Goal: Information Seeking & Learning: Learn about a topic

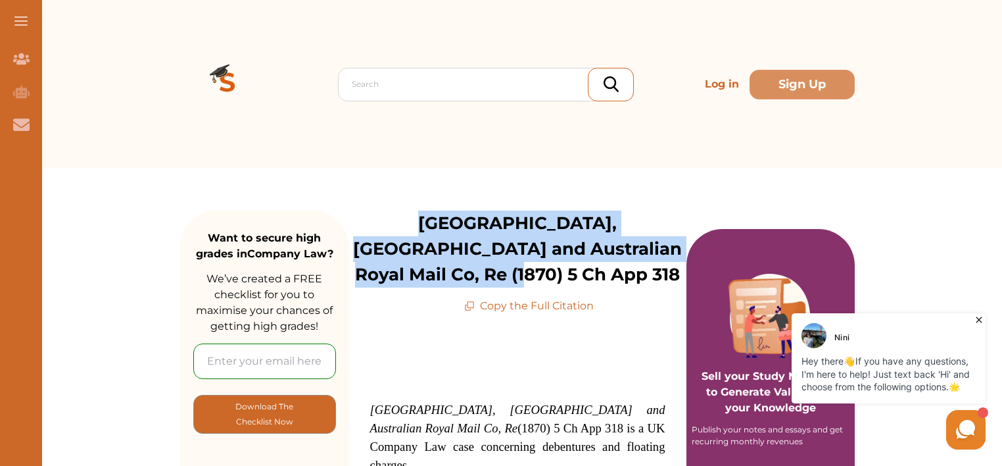
drag, startPoint x: 350, startPoint y: 223, endPoint x: 675, endPoint y: 258, distance: 326.7
click at [676, 258] on p "[GEOGRAPHIC_DATA], [GEOGRAPHIC_DATA] and Australian Royal Mail Co, Re (1870) 5 …" at bounding box center [517, 248] width 337 height 77
copy p "[GEOGRAPHIC_DATA], [GEOGRAPHIC_DATA] and Australian Royal Mail Co, Re (1870) 5 …"
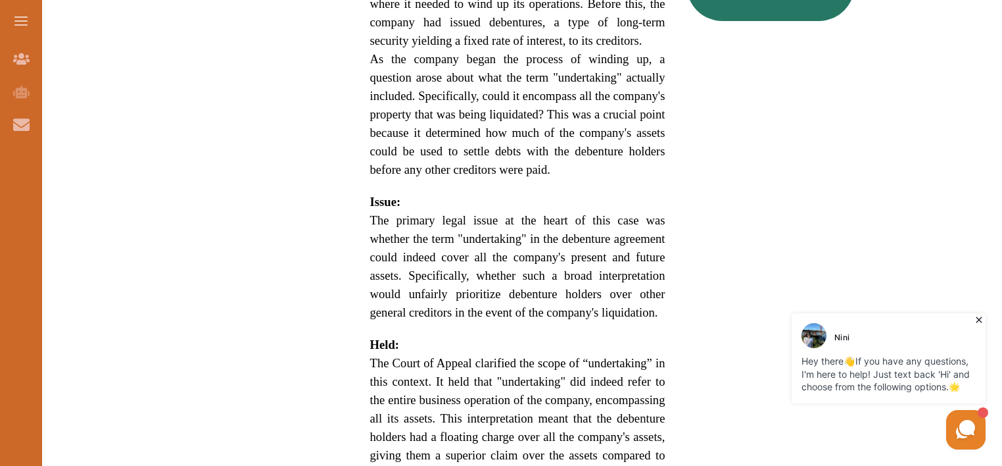
scroll to position [921, 0]
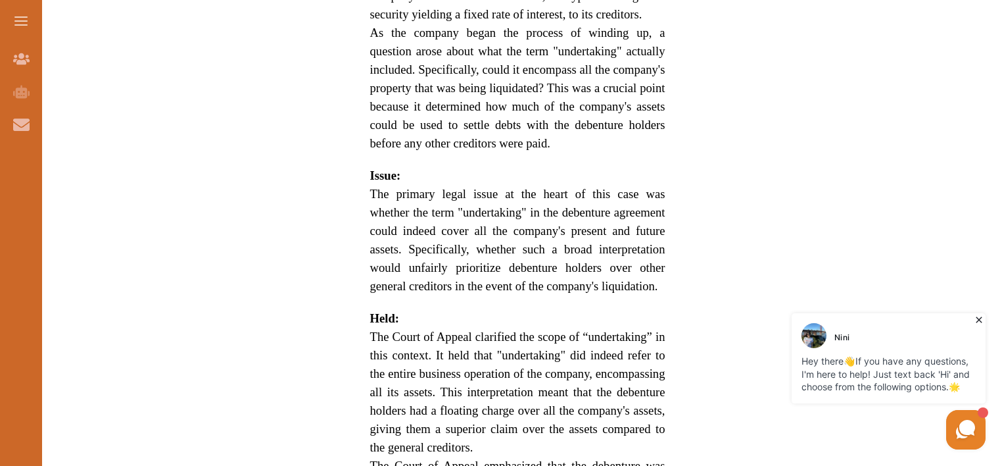
click at [531, 187] on span "The primary legal issue at the heart of this case was whether the term "underta…" at bounding box center [517, 240] width 295 height 106
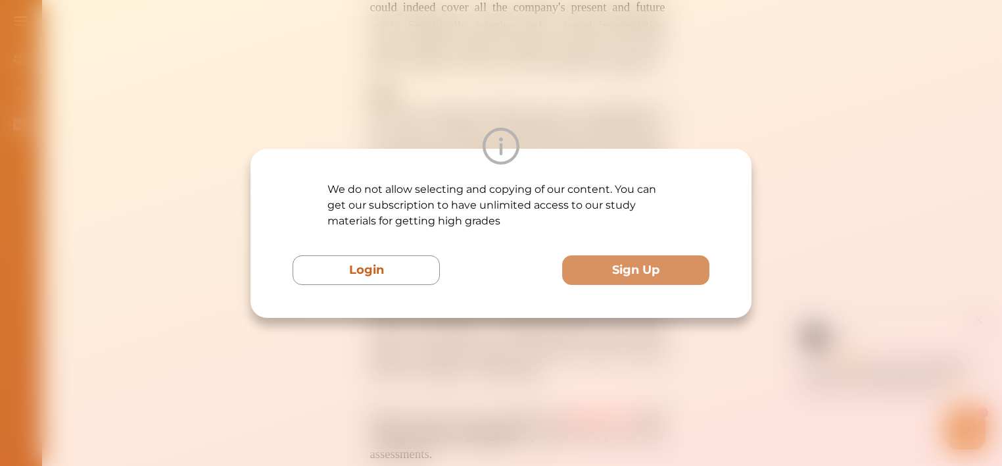
scroll to position [986, 0]
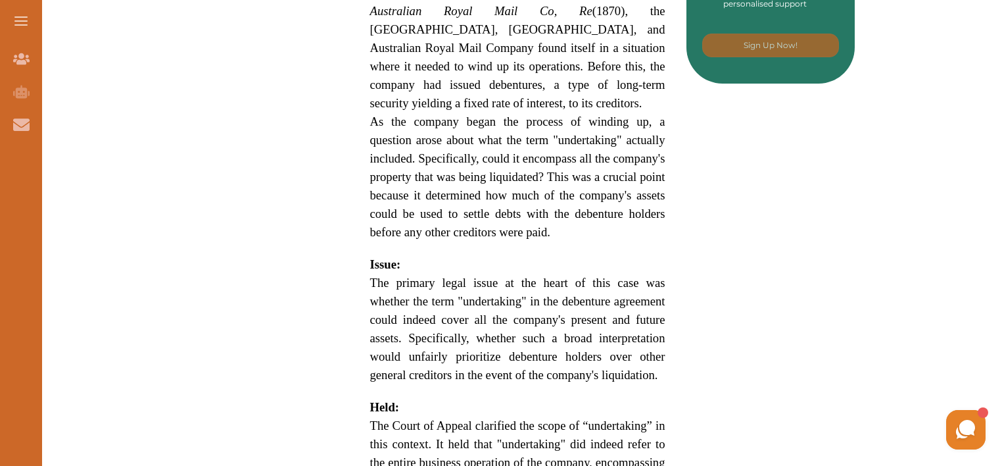
scroll to position [855, 0]
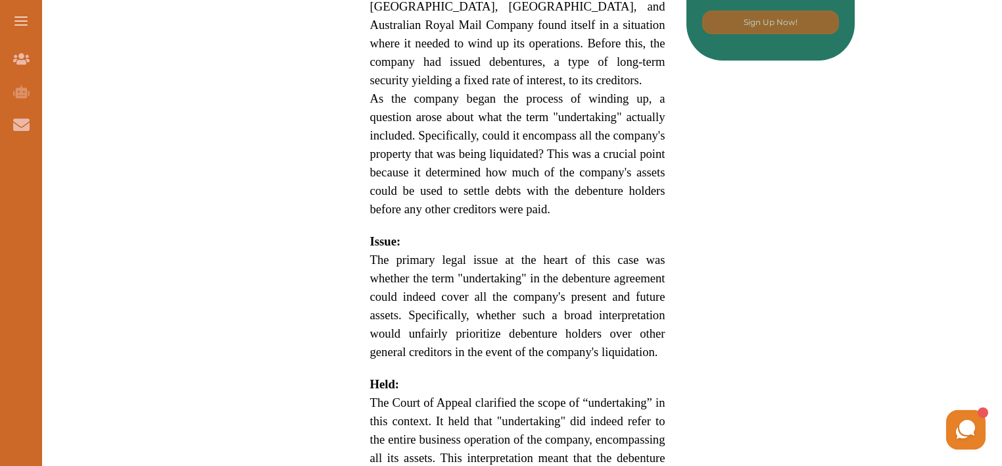
drag, startPoint x: 371, startPoint y: 191, endPoint x: 398, endPoint y: 201, distance: 29.6
click at [398, 252] on span "The primary legal issue at the heart of this case was whether the term "underta…" at bounding box center [517, 305] width 295 height 106
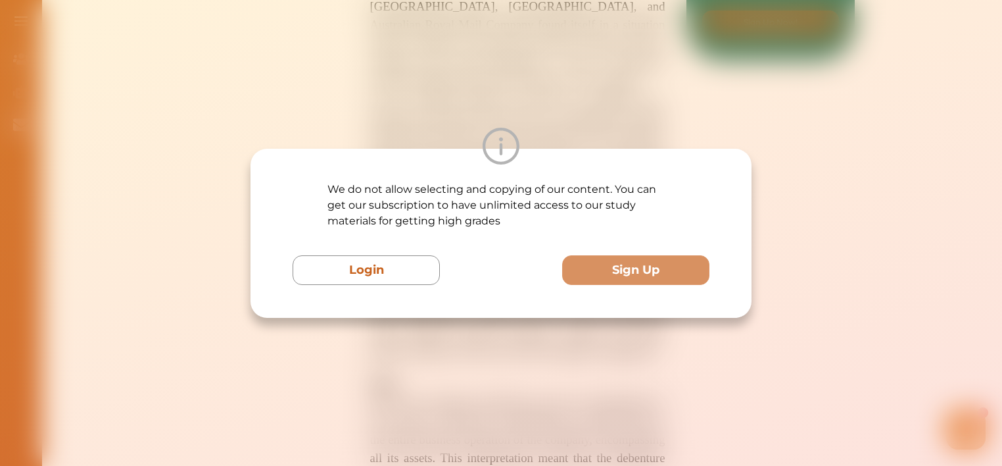
click at [439, 84] on div "We do not allow selecting and copying of our content. You can get our subscript…" at bounding box center [501, 233] width 1002 height 466
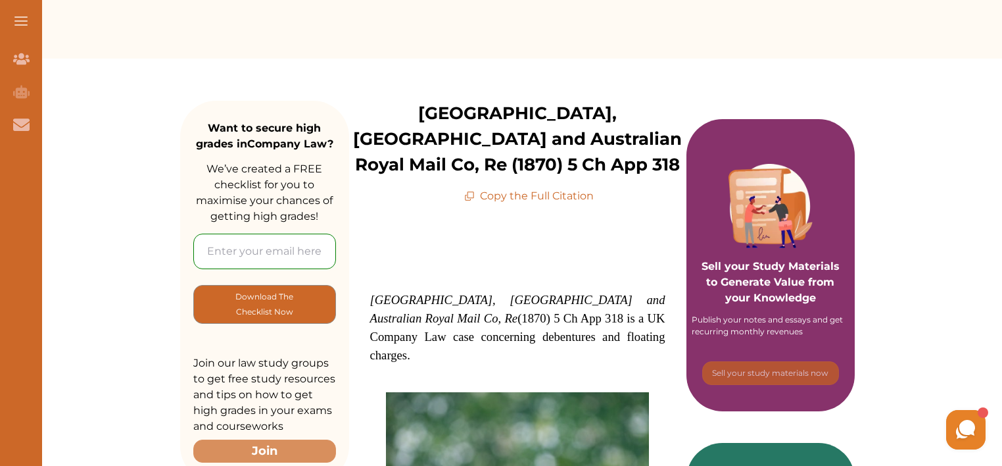
scroll to position [0, 0]
